Goal: Task Accomplishment & Management: Complete application form

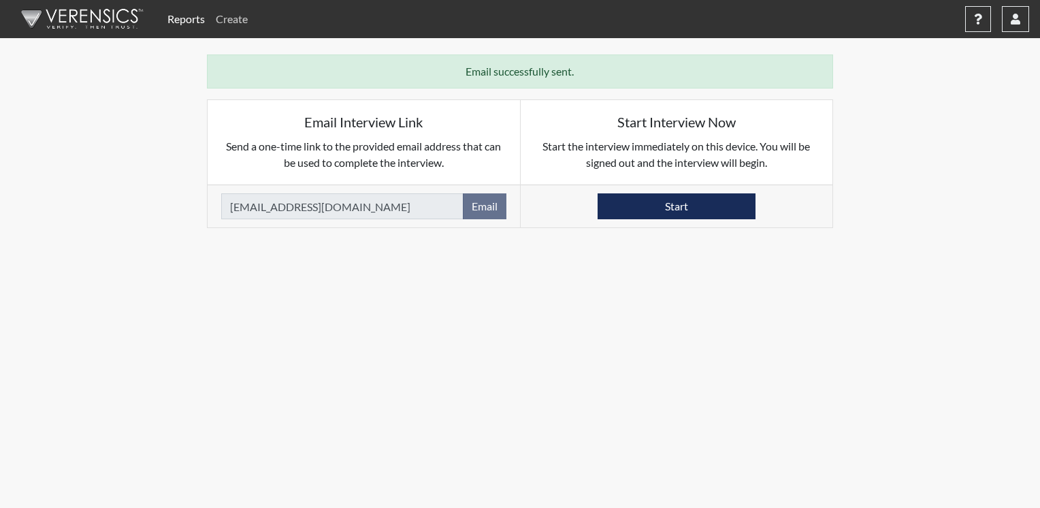
click at [240, 20] on link "Create" at bounding box center [231, 18] width 43 height 27
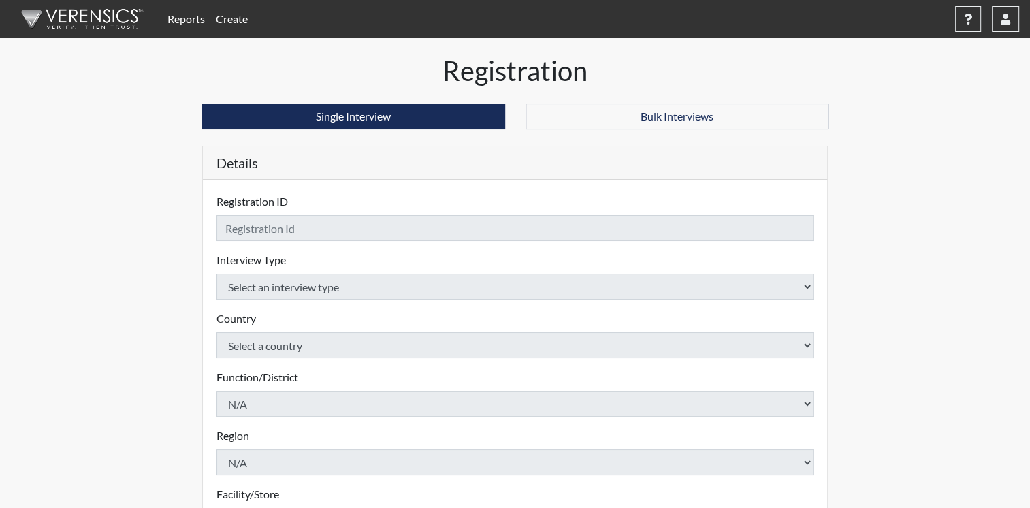
checkbox input "true"
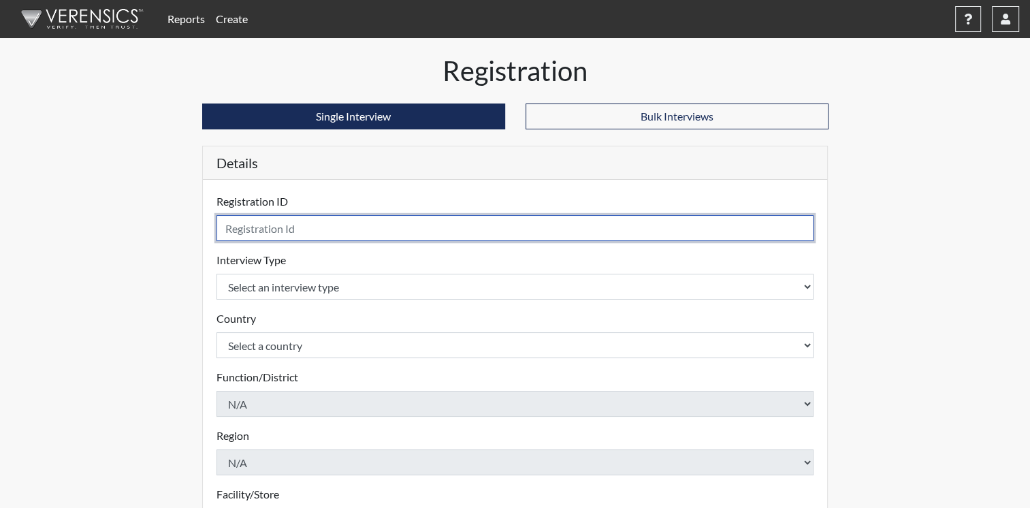
click at [313, 234] on input "text" at bounding box center [516, 228] width 598 height 26
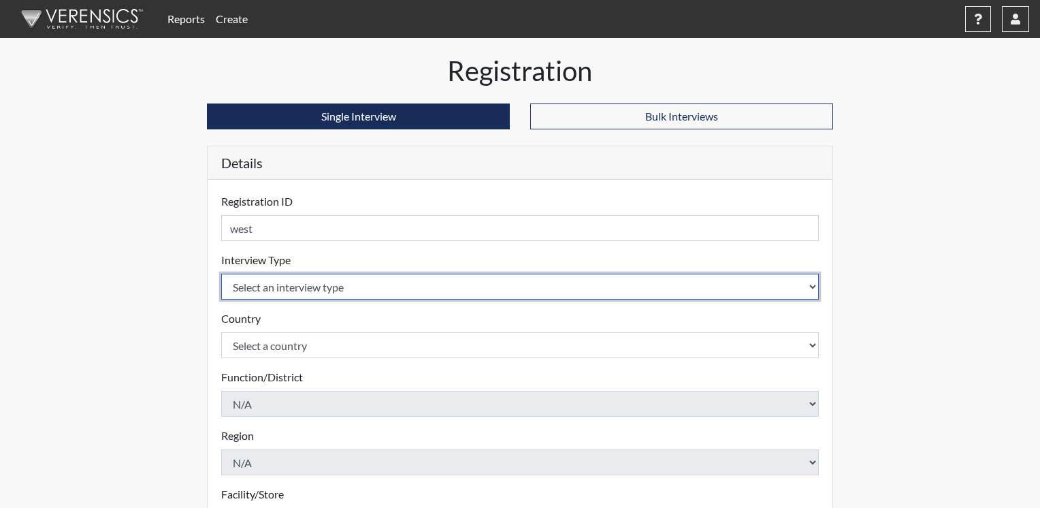
click at [808, 288] on body "Reports Create Help Center × Verensics Best Practices How to successfully use t…" at bounding box center [520, 254] width 1040 height 508
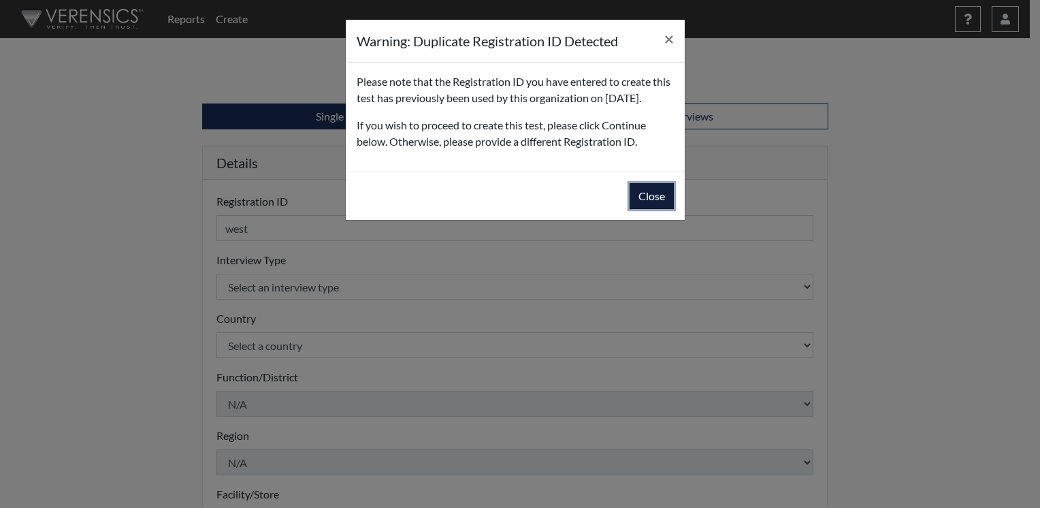
click at [667, 209] on button "Close" at bounding box center [652, 196] width 44 height 26
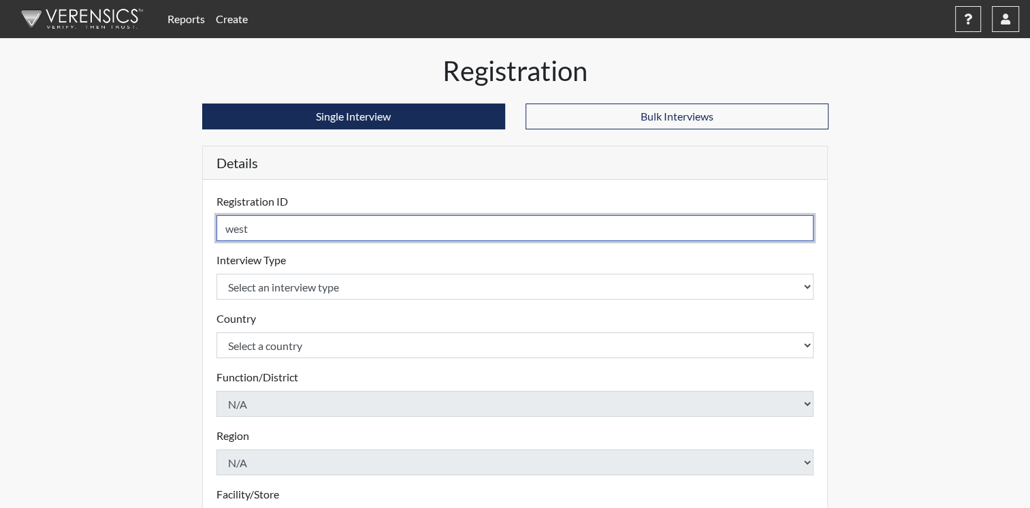
click at [311, 232] on input "west" at bounding box center [516, 228] width 598 height 26
type input "west1"
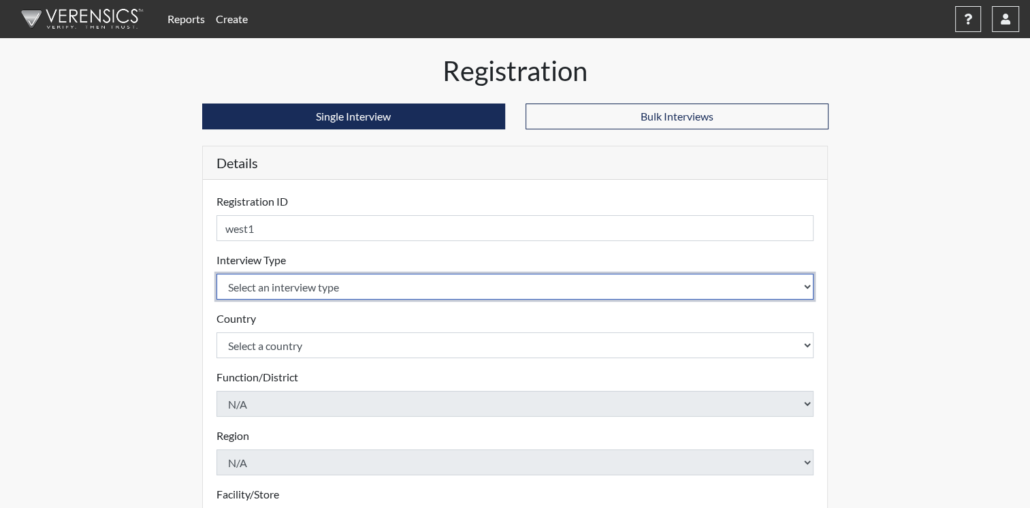
click at [810, 286] on select "Select an interview type Corrections Pre-Employment" at bounding box center [516, 287] width 598 height 26
select select "ff733e93-e1bf-11ea-9c9f-0eff0cf7eb8f"
click at [217, 274] on select "Select an interview type Corrections Pre-Employment" at bounding box center [516, 287] width 598 height 26
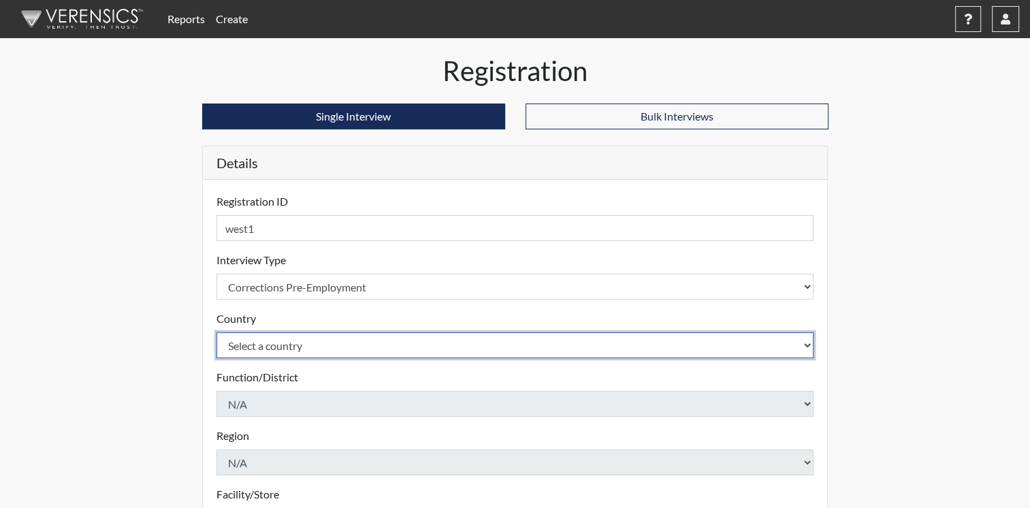
click at [806, 344] on select "Select a country [GEOGRAPHIC_DATA] [GEOGRAPHIC_DATA]" at bounding box center [516, 345] width 598 height 26
select select "united-states-of-[GEOGRAPHIC_DATA]"
click at [217, 332] on select "Select a country [GEOGRAPHIC_DATA] [GEOGRAPHIC_DATA]" at bounding box center [516, 345] width 598 height 26
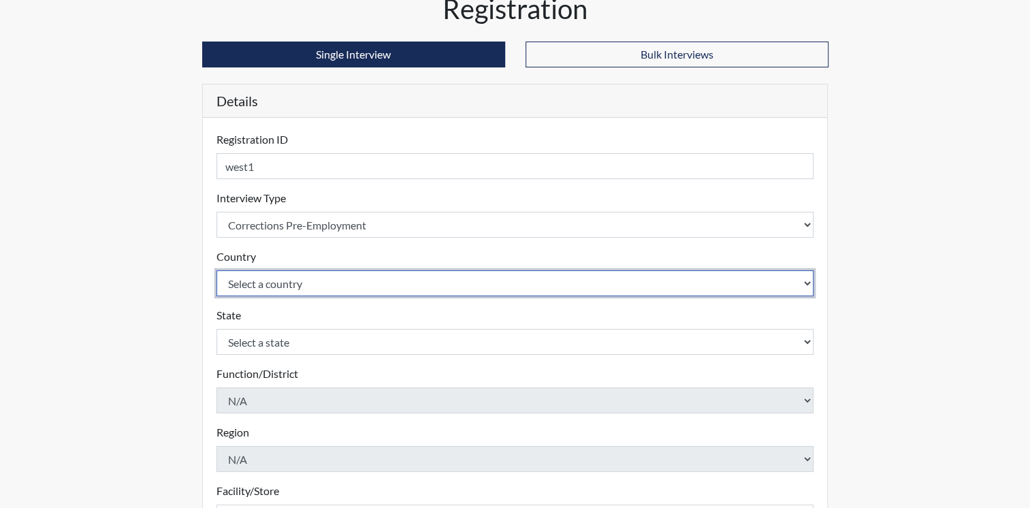
scroll to position [136, 0]
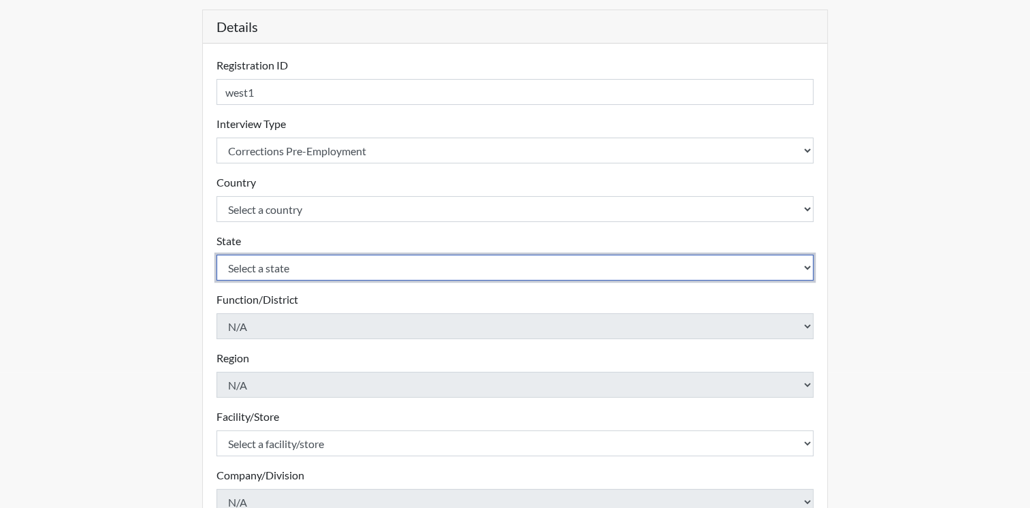
click at [806, 268] on select "Select a state [US_STATE] [US_STATE] [US_STATE] [US_STATE] [US_STATE] [US_STATE…" at bounding box center [516, 268] width 598 height 26
select select "OH"
click at [217, 255] on select "Select a state [US_STATE] [US_STATE] [US_STATE] [US_STATE] [US_STATE] [US_STATE…" at bounding box center [516, 268] width 598 height 26
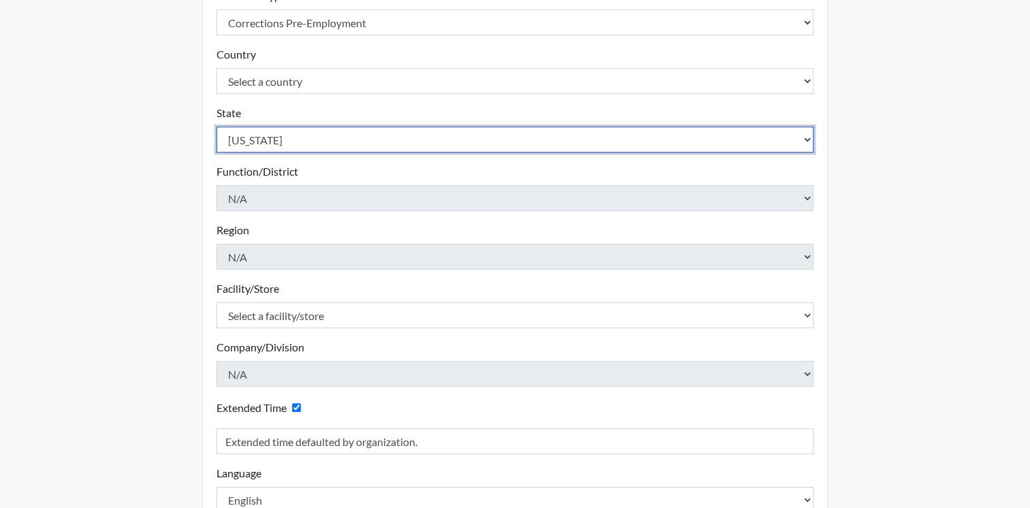
scroll to position [272, 0]
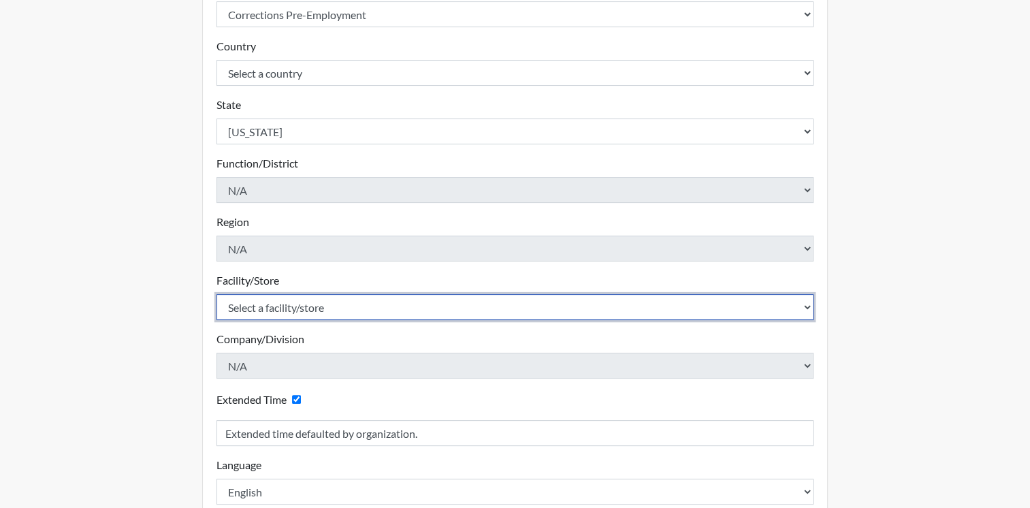
click at [801, 302] on select "Select a facility/store ADAPT CCC Pathways/[GEOGRAPHIC_DATA] TCC" at bounding box center [516, 307] width 598 height 26
select select "c0089e54-acf4-4f98-a681-b51a00f91fb7"
click at [217, 294] on select "Select a facility/store ADAPT CCC Pathways/[GEOGRAPHIC_DATA] TCC" at bounding box center [516, 307] width 598 height 26
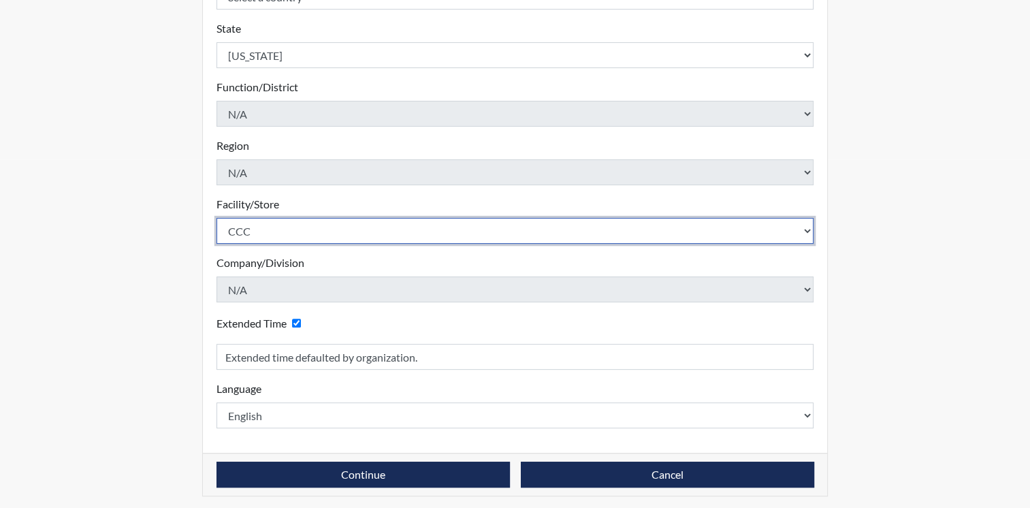
scroll to position [351, 0]
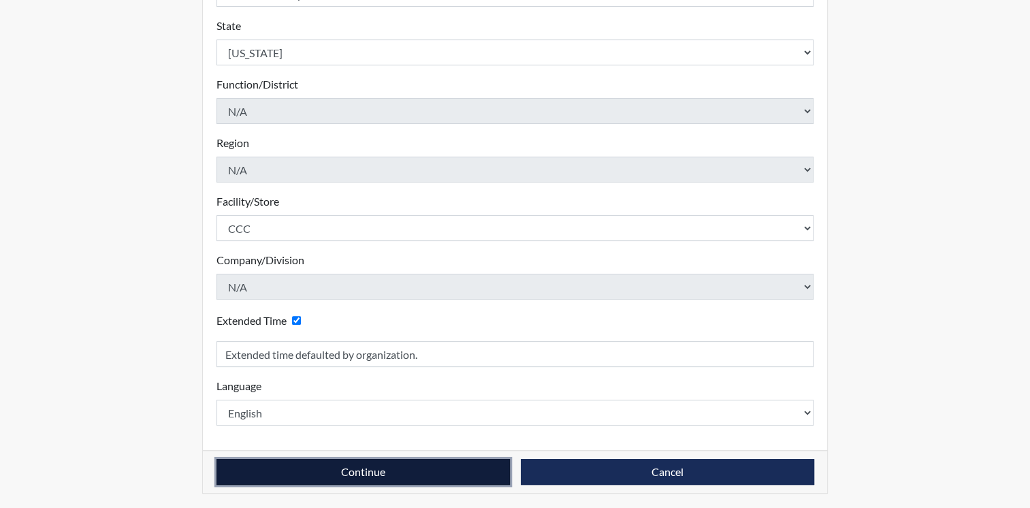
click at [455, 464] on button "Continue" at bounding box center [363, 472] width 293 height 26
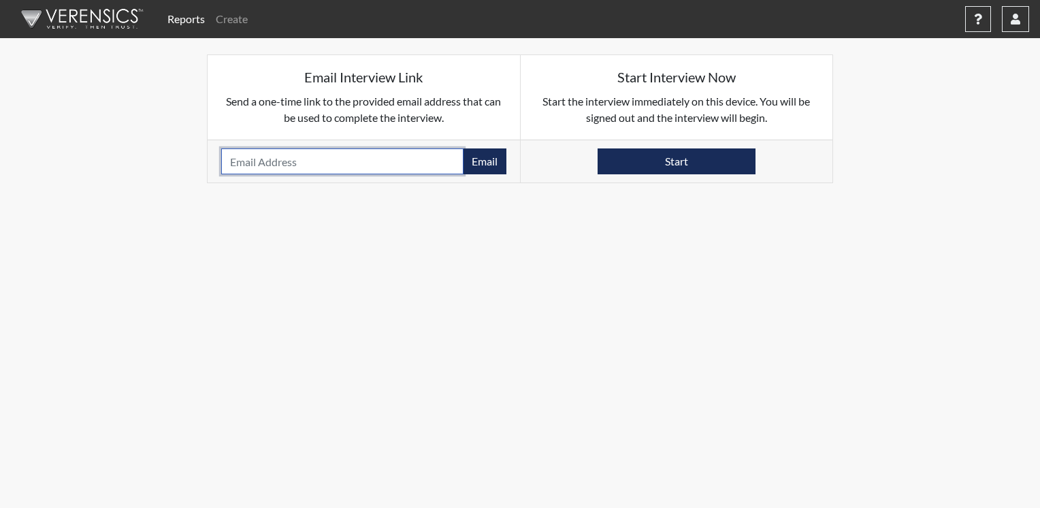
click at [373, 162] on input "email" at bounding box center [342, 161] width 242 height 26
type input "[EMAIL_ADDRESS][DOMAIN_NAME]"
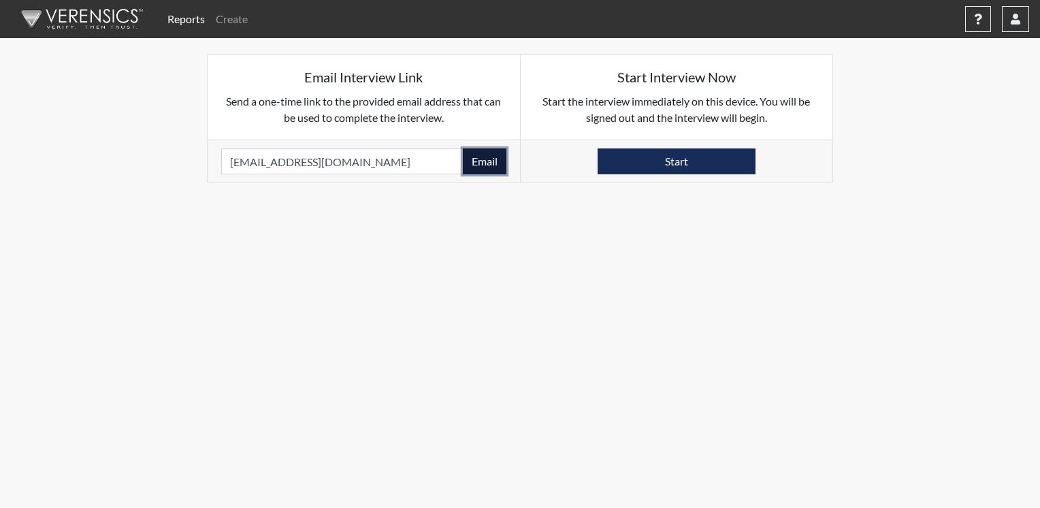
click at [483, 163] on button "Email" at bounding box center [485, 161] width 44 height 26
